Goal: Contribute content

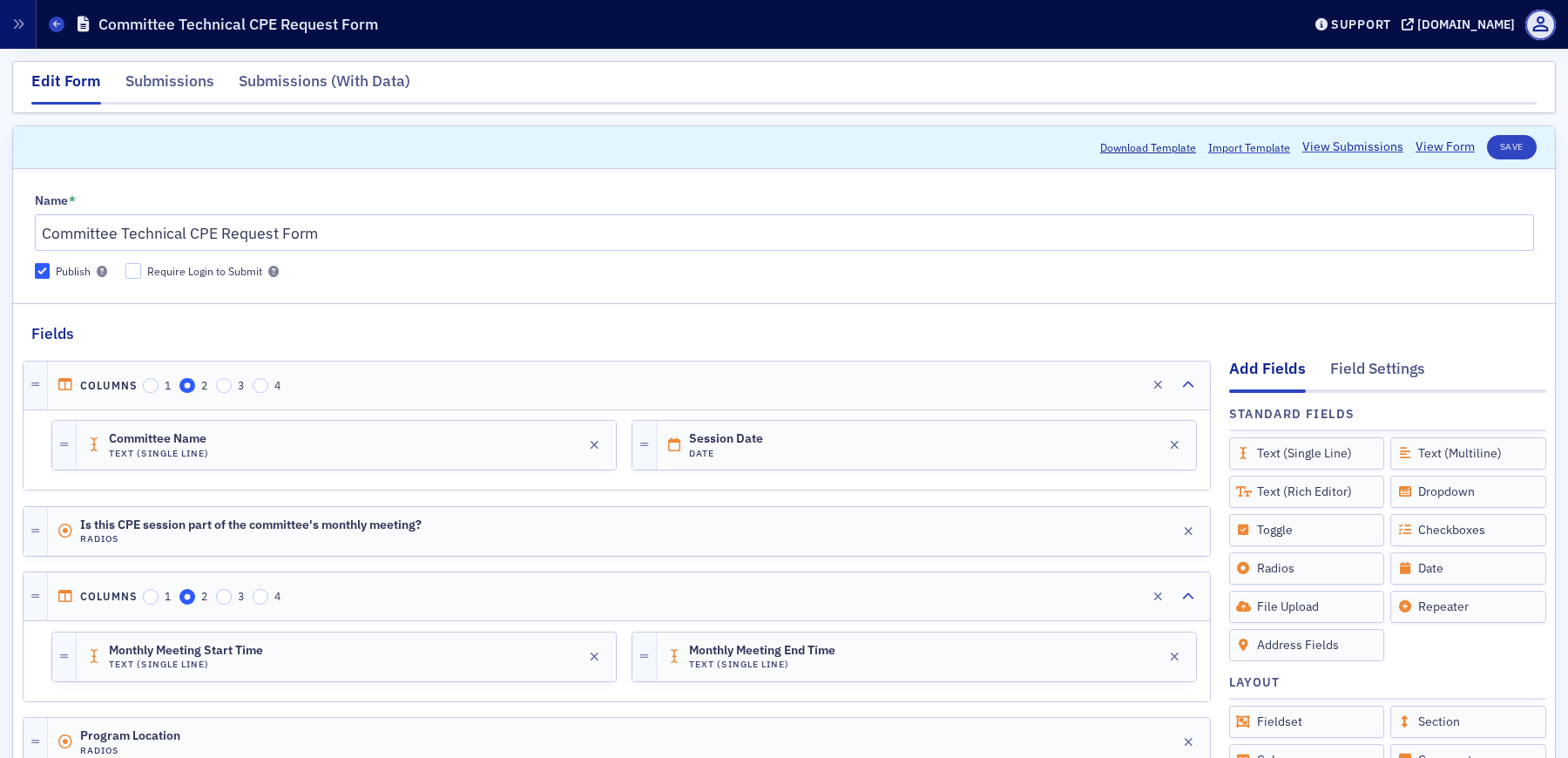
scroll to position [653, 0]
